Goal: Task Accomplishment & Management: Manage account settings

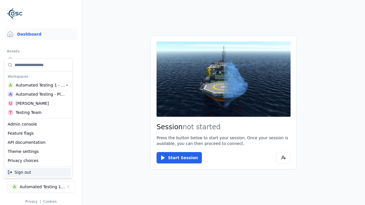
click at [38, 94] on div "Automated Testing - Playwright" at bounding box center [40, 94] width 49 height 6
click at [182, 103] on html "Support Dashboard Assets 3D Models Scenes Datasets Recordings Support Documenta…" at bounding box center [182, 102] width 365 height 205
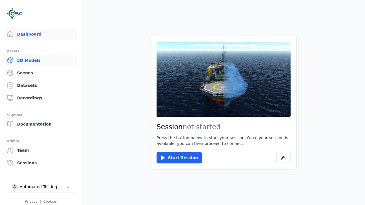
click at [41, 60] on link "3D Models" at bounding box center [41, 60] width 73 height 11
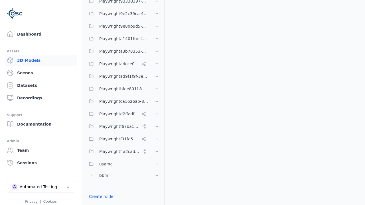
click at [100, 196] on link "Create folder" at bounding box center [102, 197] width 26 height 6
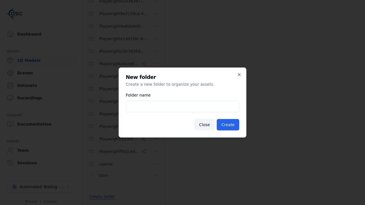
type input "**********"
click at [228, 125] on button "Create" at bounding box center [227, 124] width 22 height 11
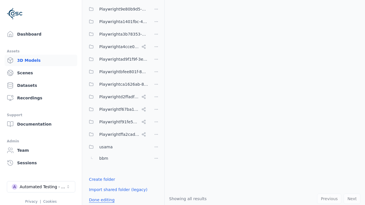
click at [100, 200] on button "Done editing" at bounding box center [101, 200] width 32 height 10
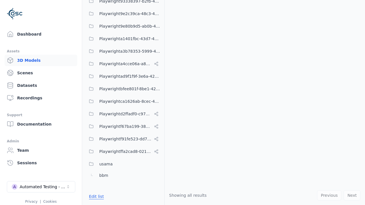
scroll to position [250, 0]
click at [95, 196] on button "Edit list" at bounding box center [96, 196] width 22 height 10
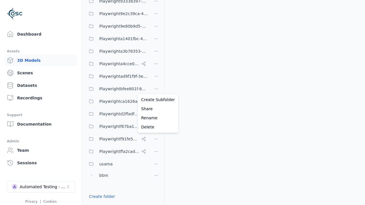
click at [156, 88] on html "Support Dashboard Assets 3D Models Scenes Datasets Recordings Support Documenta…" at bounding box center [182, 102] width 365 height 205
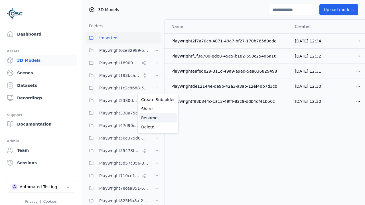
click at [156, 118] on div "Rename" at bounding box center [158, 117] width 38 height 9
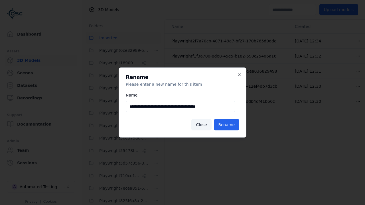
click at [180, 107] on input "**********" at bounding box center [180, 106] width 109 height 11
type input "**********"
click at [227, 125] on button "Rename" at bounding box center [226, 124] width 25 height 11
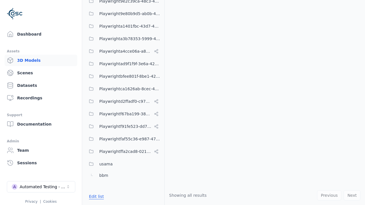
click at [95, 196] on button "Edit list" at bounding box center [96, 196] width 22 height 10
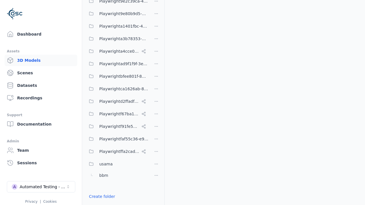
click at [156, 101] on html "Support Dashboard Assets 3D Models Scenes Datasets Recordings Support Documenta…" at bounding box center [182, 102] width 365 height 205
